Goal: Information Seeking & Learning: Learn about a topic

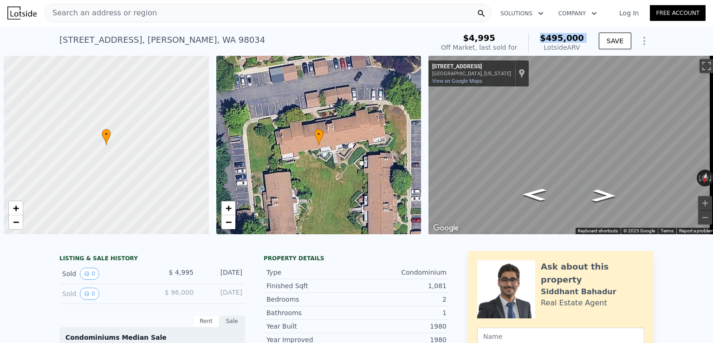
scroll to position [0, 4]
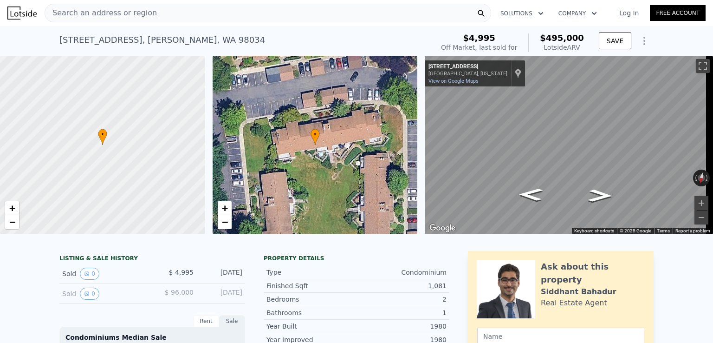
click at [175, 6] on div "Search an address or region" at bounding box center [268, 13] width 447 height 19
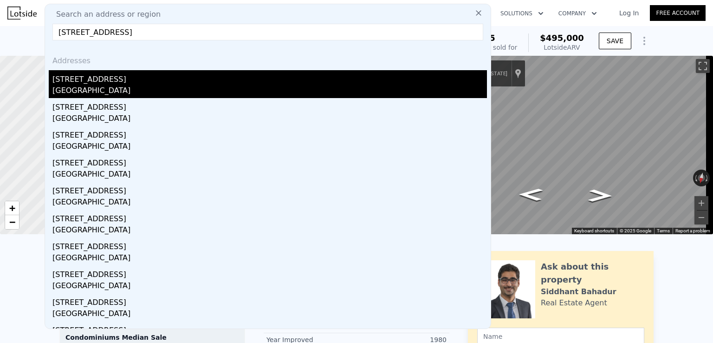
type input "[STREET_ADDRESS]"
click at [99, 83] on div "[STREET_ADDRESS]" at bounding box center [269, 77] width 434 height 15
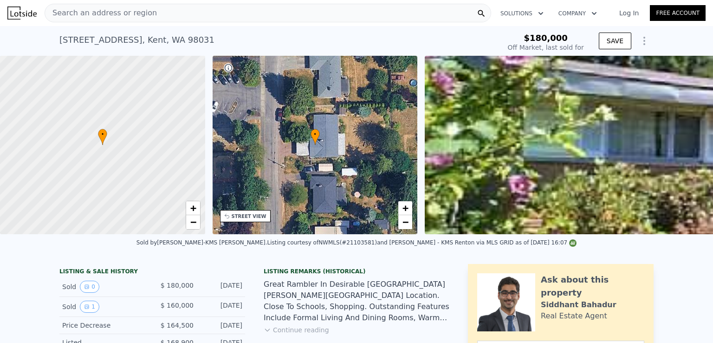
click at [544, 35] on span "$180,000" at bounding box center [546, 38] width 44 height 10
copy span "$180,000"
type input "$ 576,000"
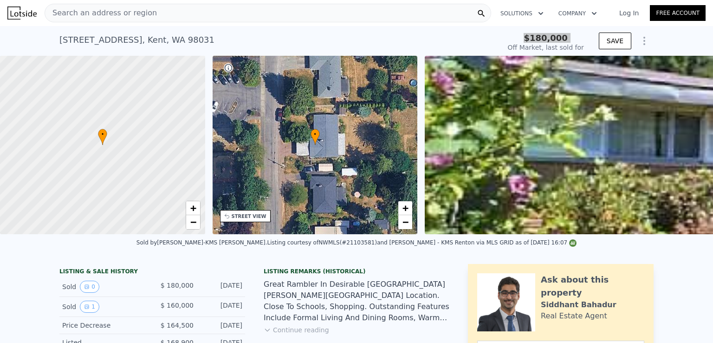
type input "$ 363,230"
